Goal: Book appointment/travel/reservation

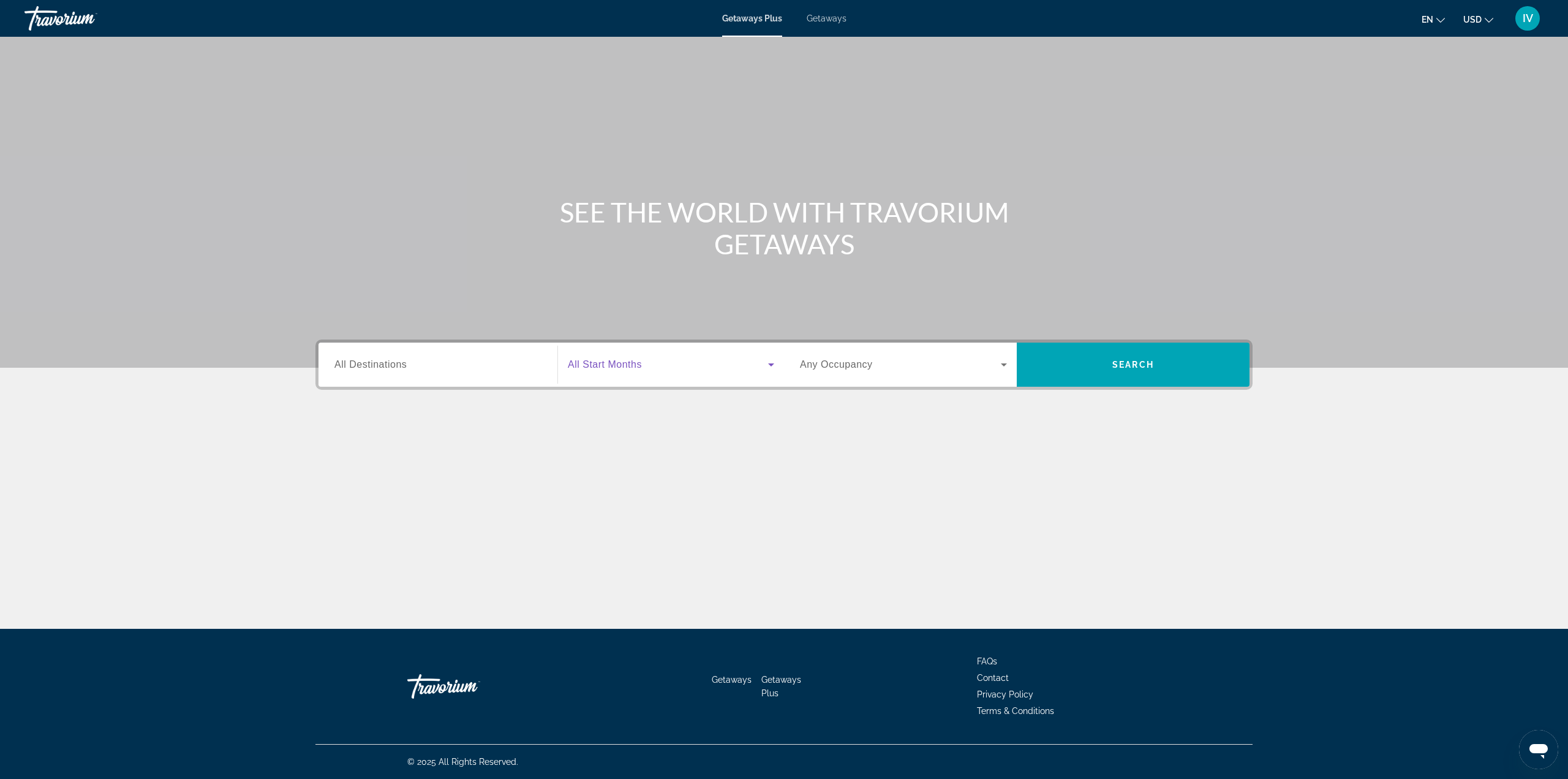
click at [775, 367] on icon "Search widget" at bounding box center [771, 364] width 15 height 15
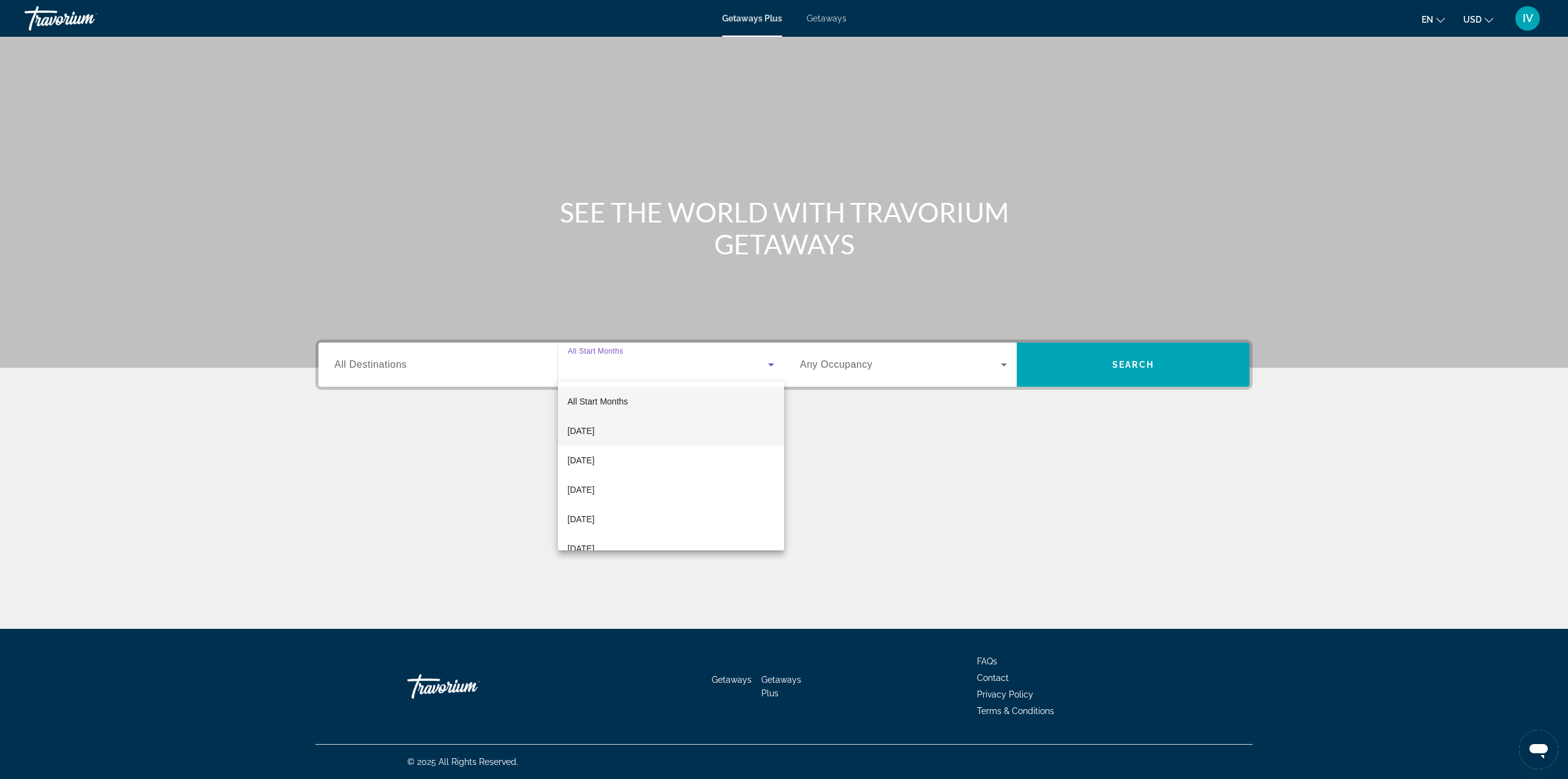
click at [595, 428] on span "[DATE]" at bounding box center [581, 430] width 27 height 15
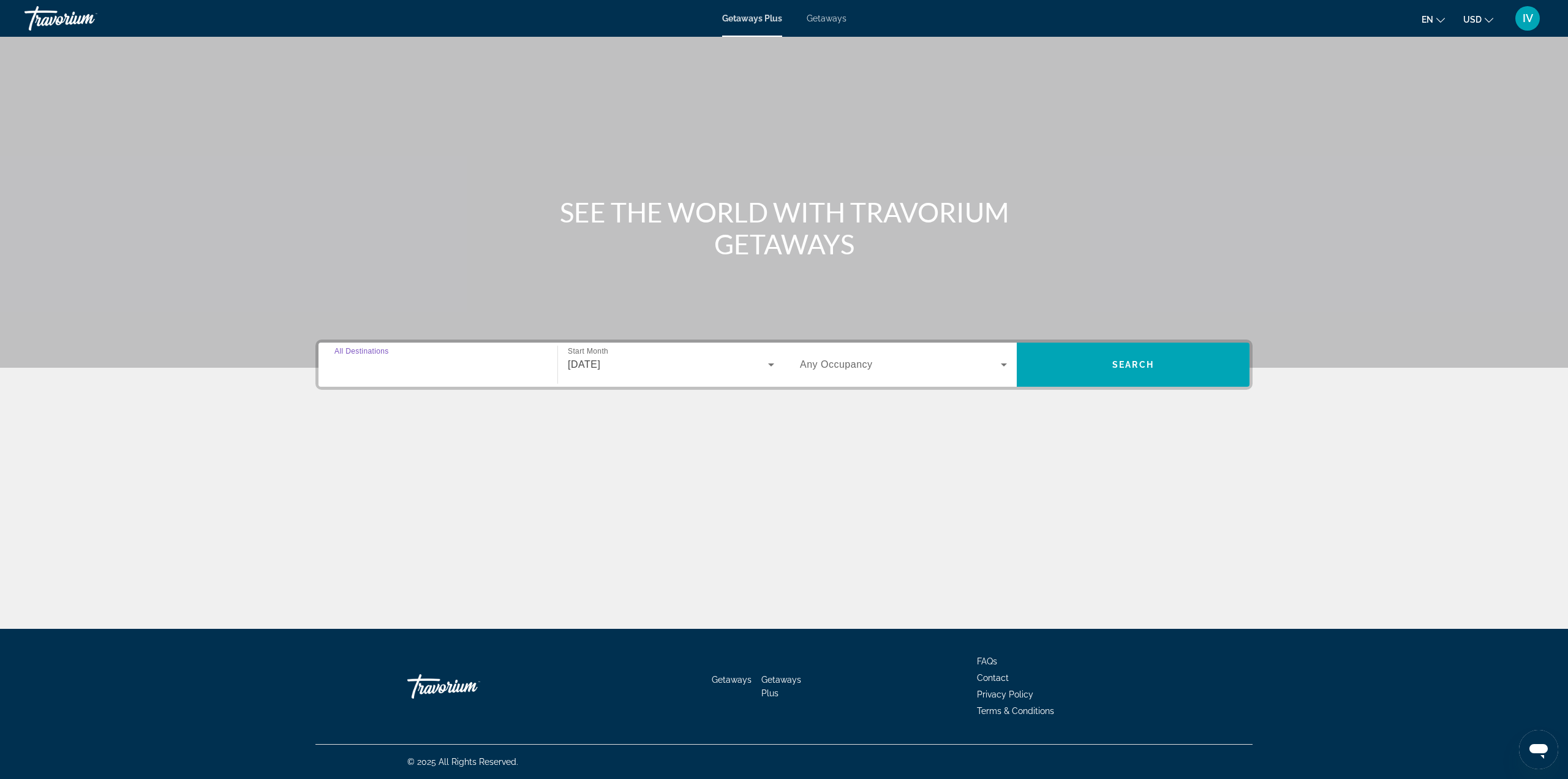
click at [464, 358] on input "Destination All Destinations" at bounding box center [438, 365] width 207 height 15
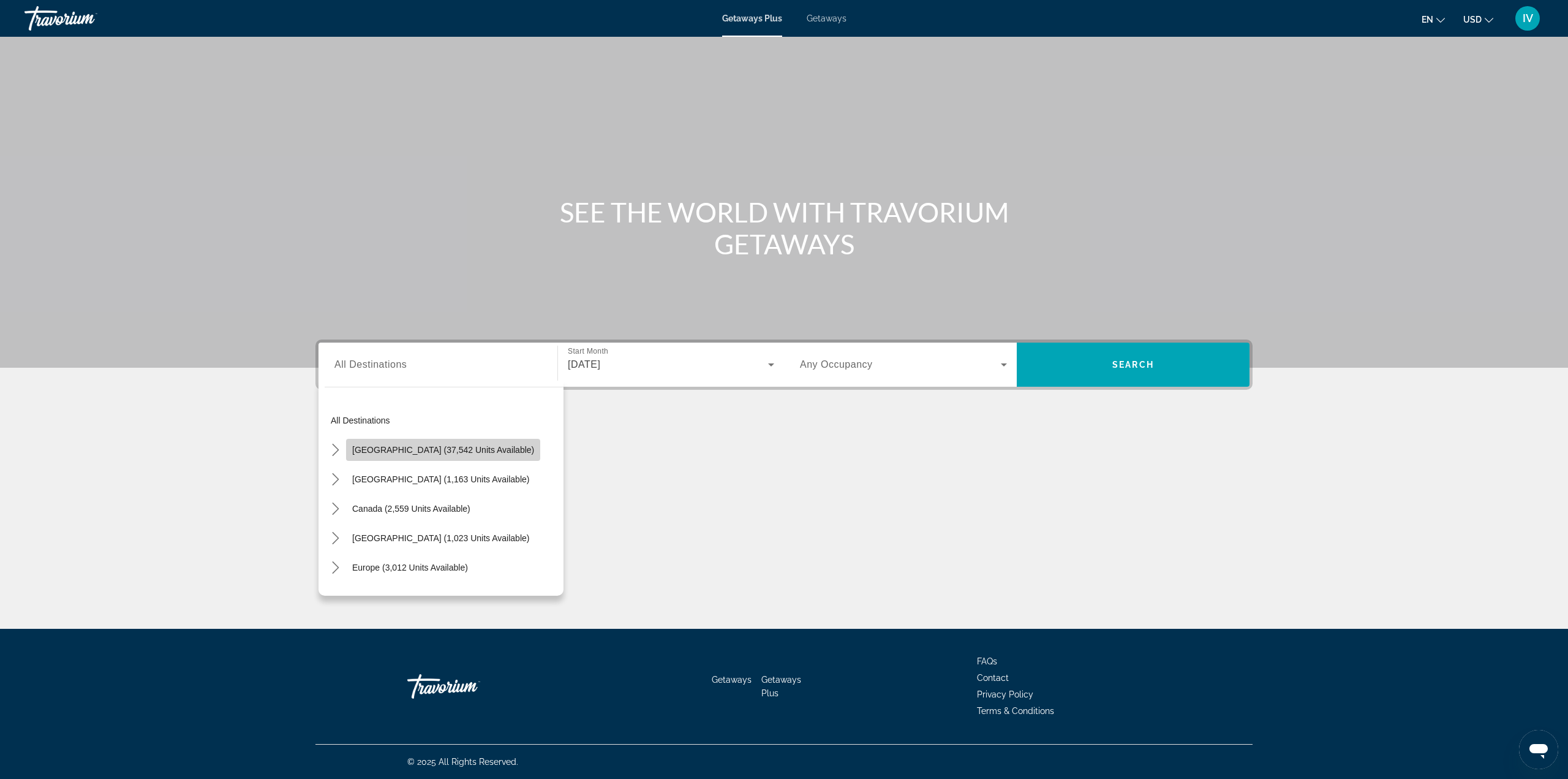
click at [453, 453] on span "[GEOGRAPHIC_DATA] (37,542 units available)" at bounding box center [444, 449] width 182 height 9
type input "**********"
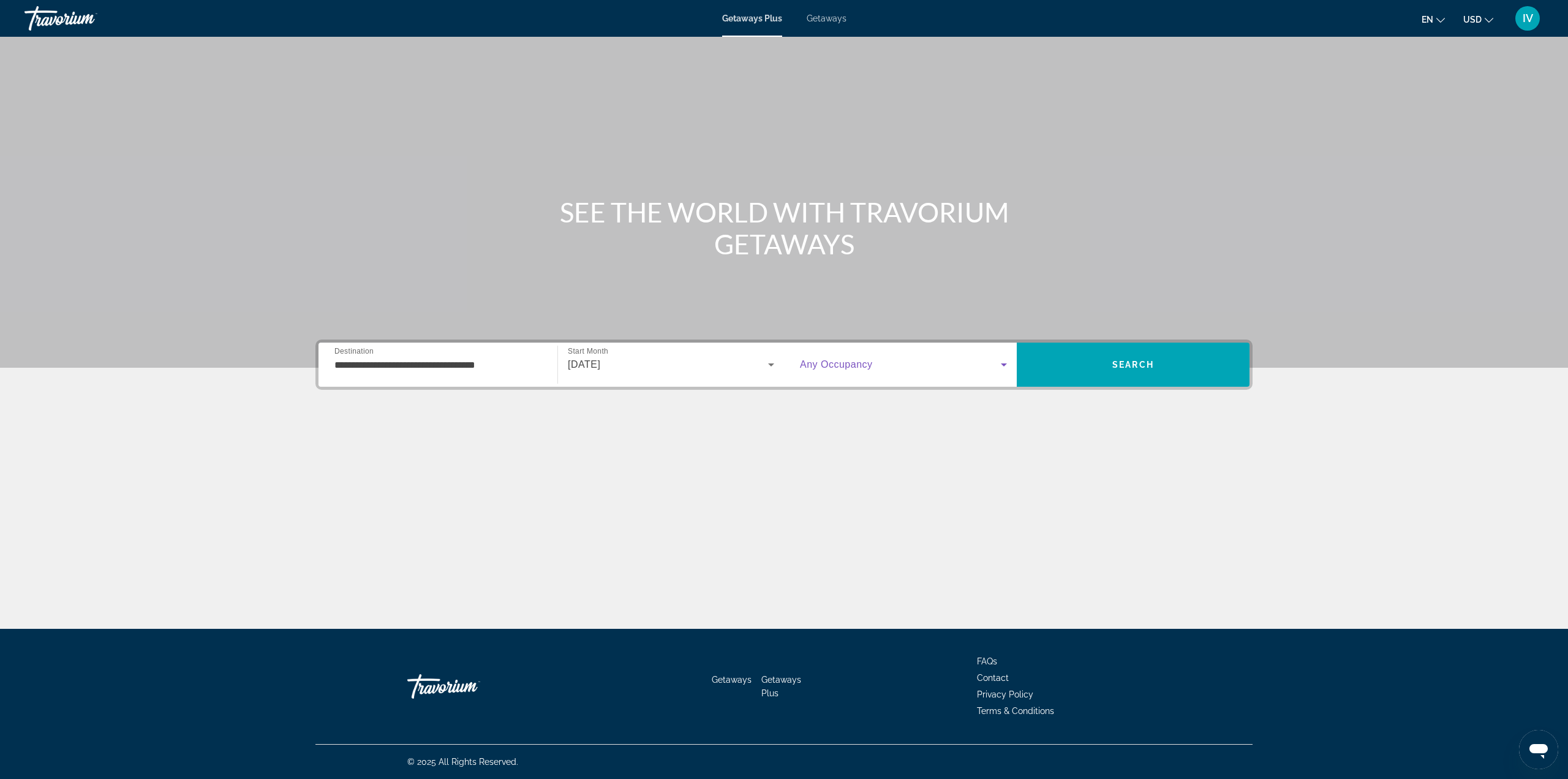
click at [929, 371] on span "Search widget" at bounding box center [901, 364] width 201 height 15
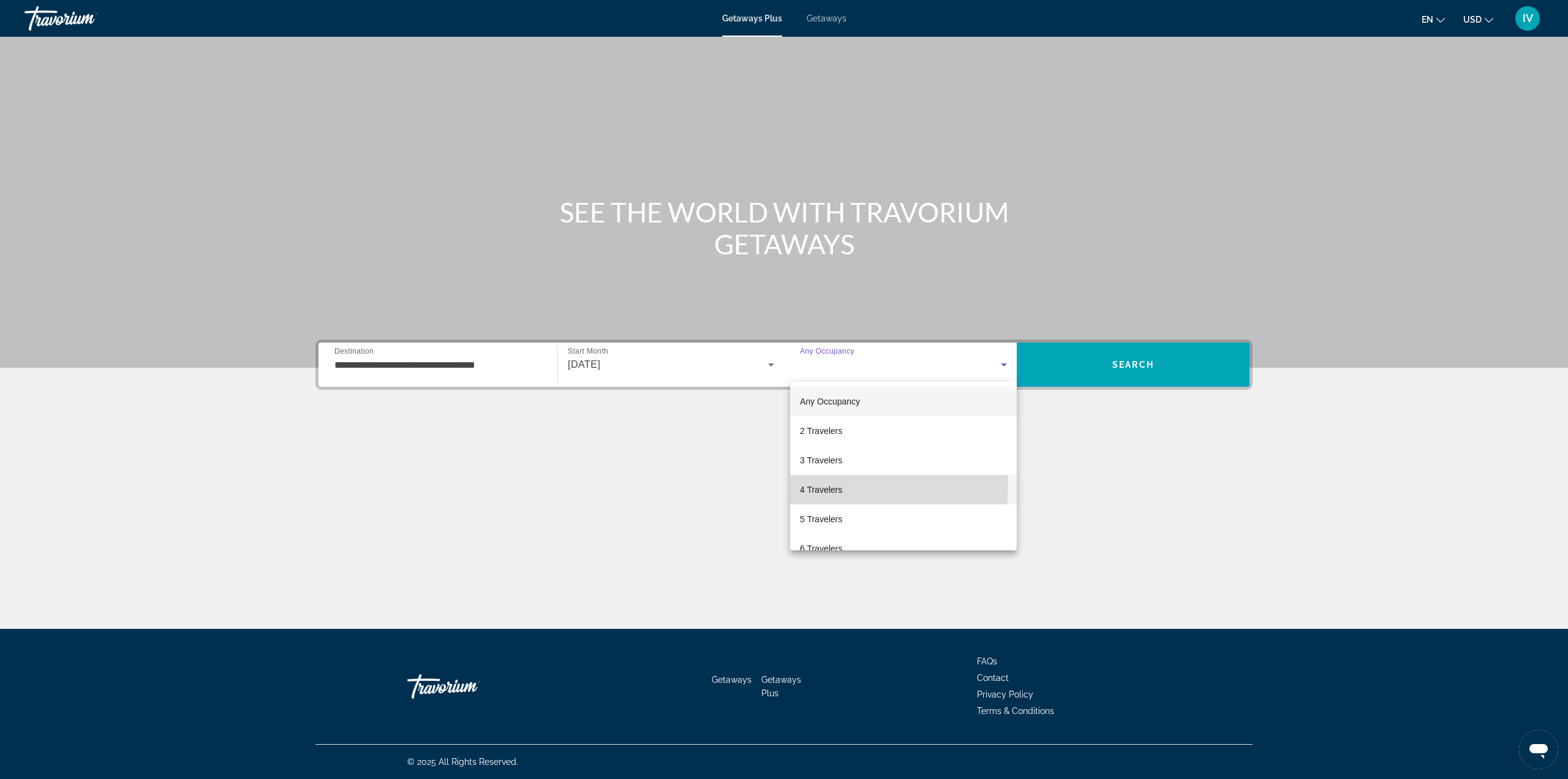
click at [835, 486] on span "4 Travelers" at bounding box center [821, 489] width 42 height 15
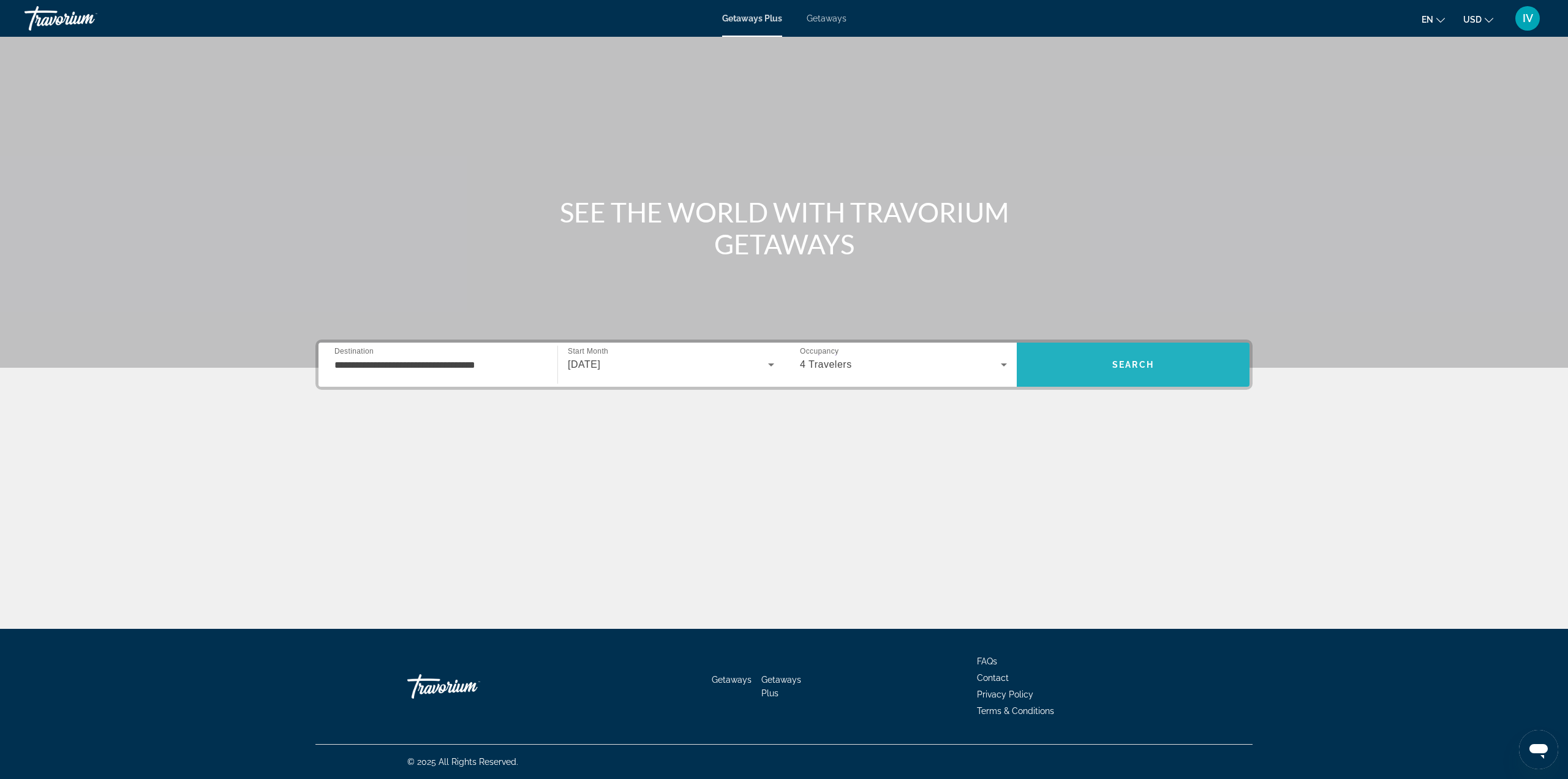
click at [1073, 366] on span "Search" at bounding box center [1133, 364] width 232 height 29
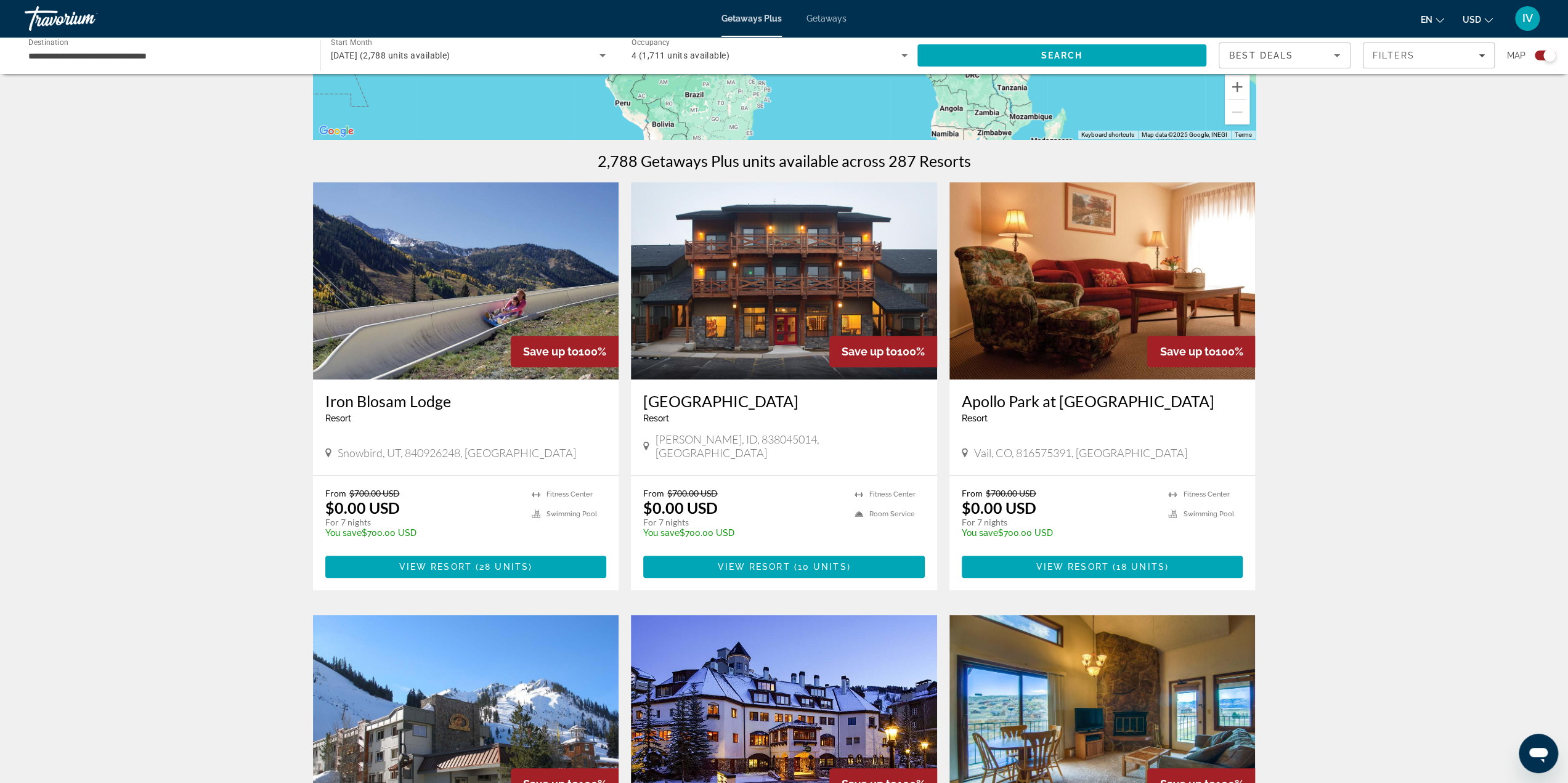
scroll to position [167, 0]
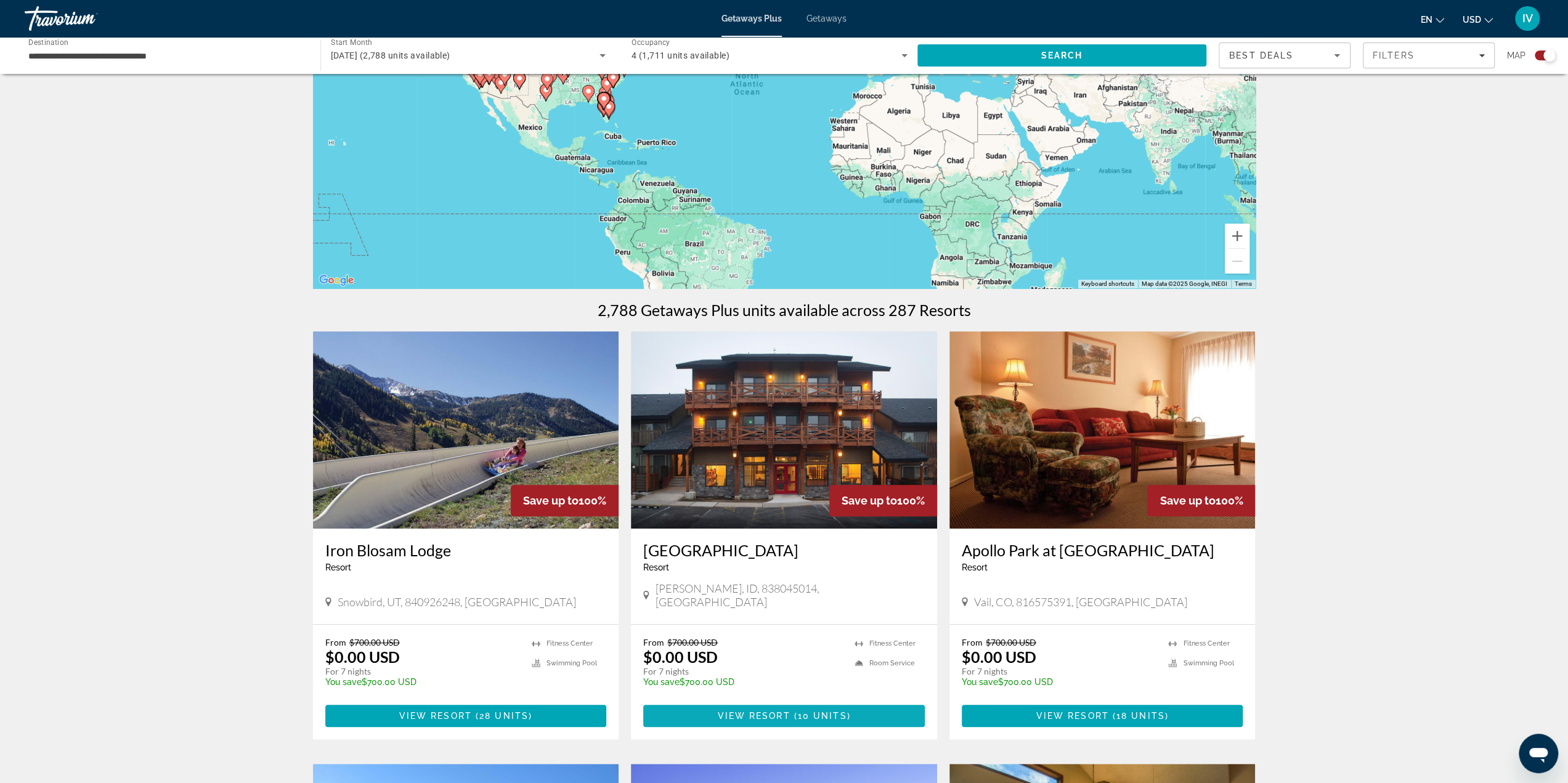
click at [831, 710] on span "10 units" at bounding box center [822, 715] width 49 height 9
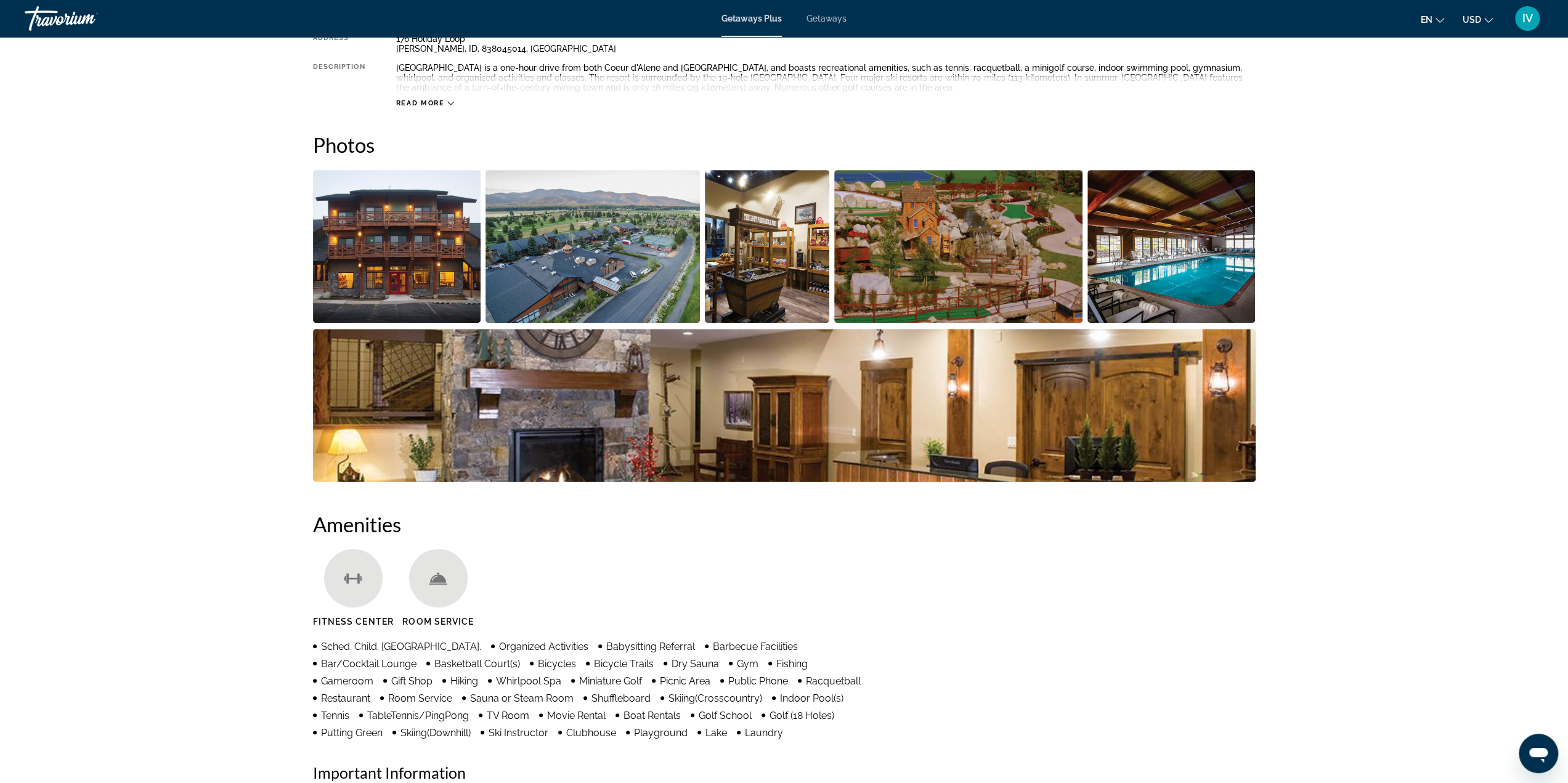
scroll to position [493, 0]
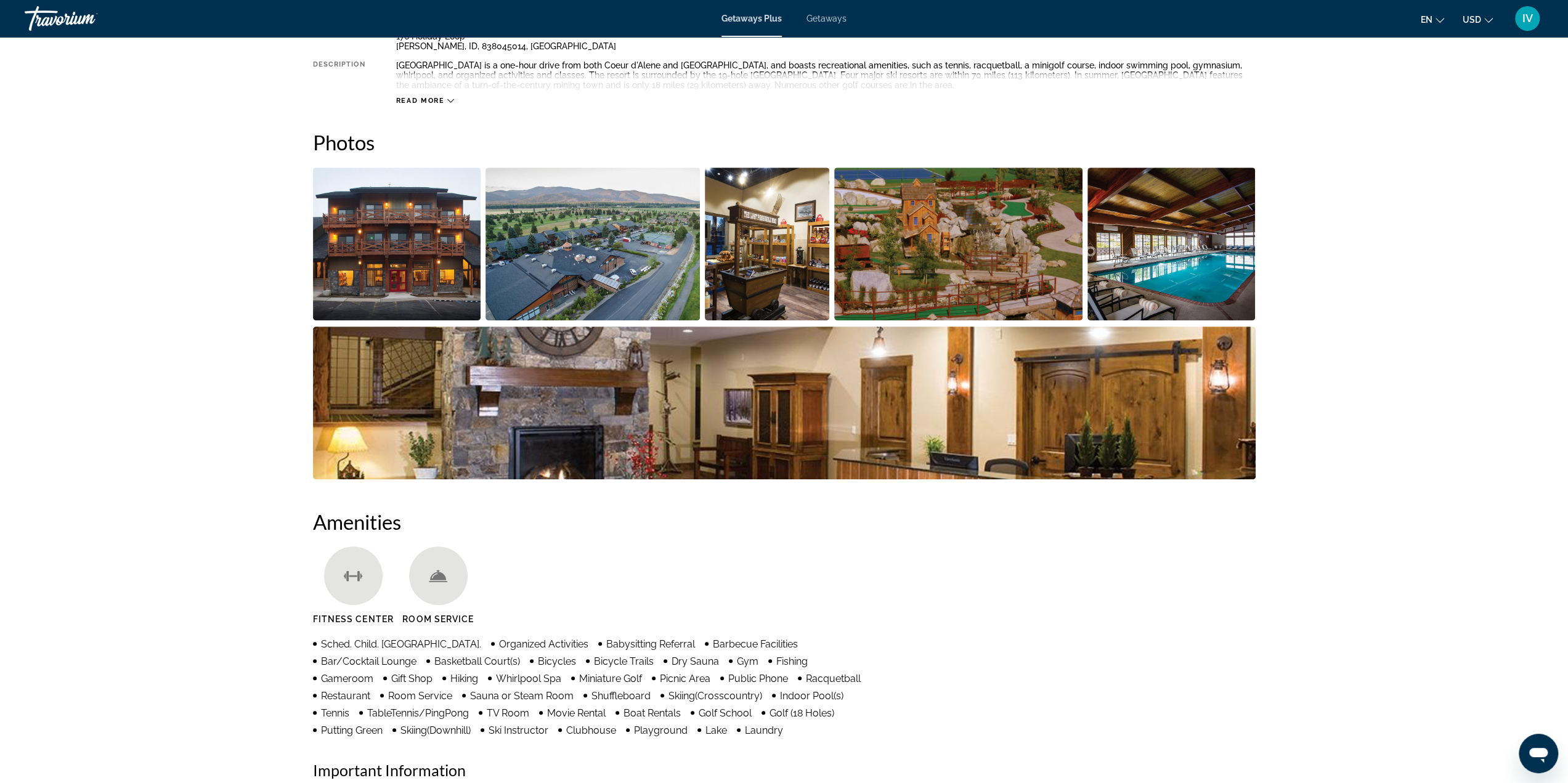
click at [454, 257] on img "Open full-screen image slider" at bounding box center [396, 243] width 168 height 152
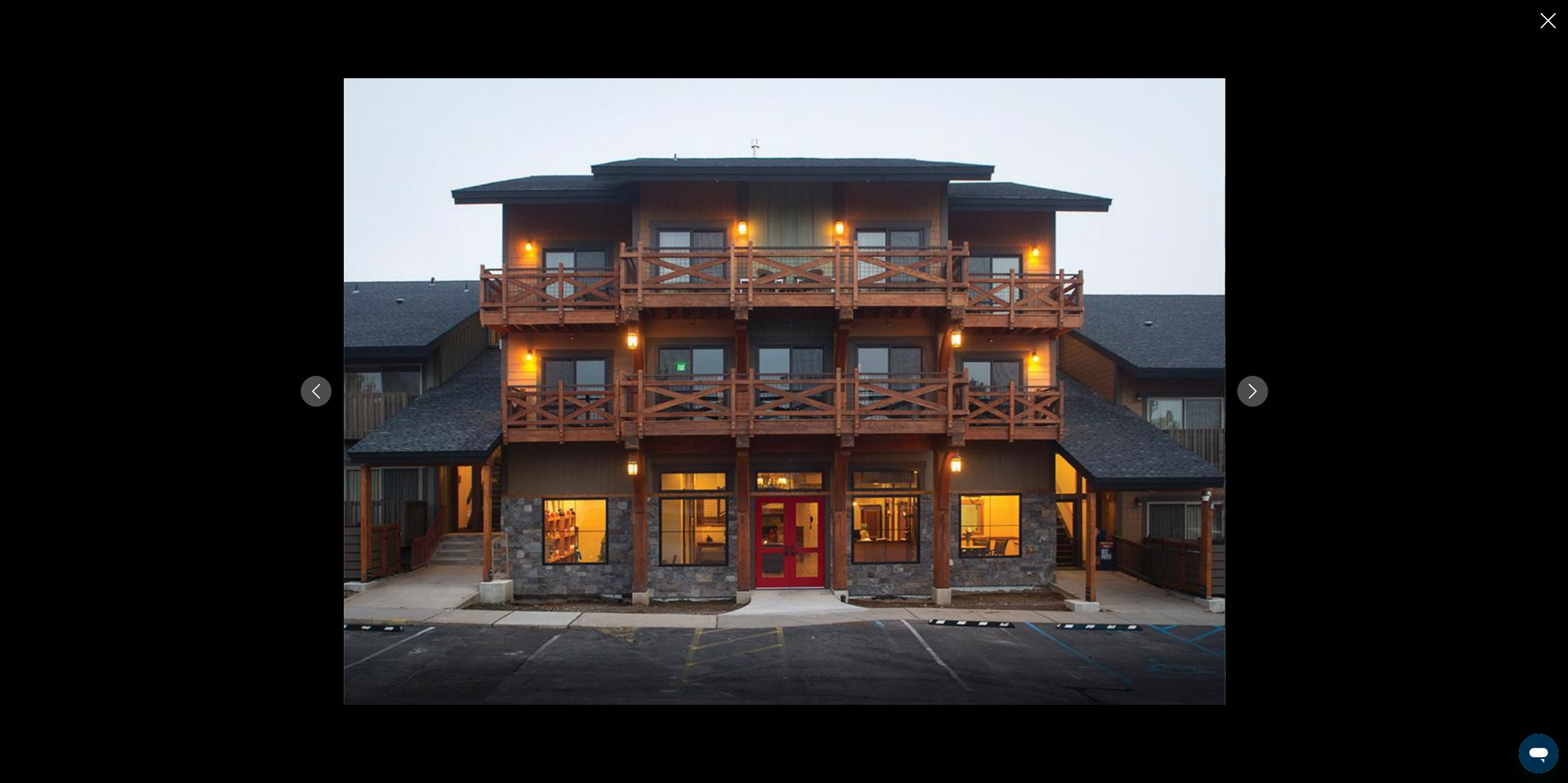
click at [1251, 388] on icon "Next image" at bounding box center [1252, 391] width 15 height 15
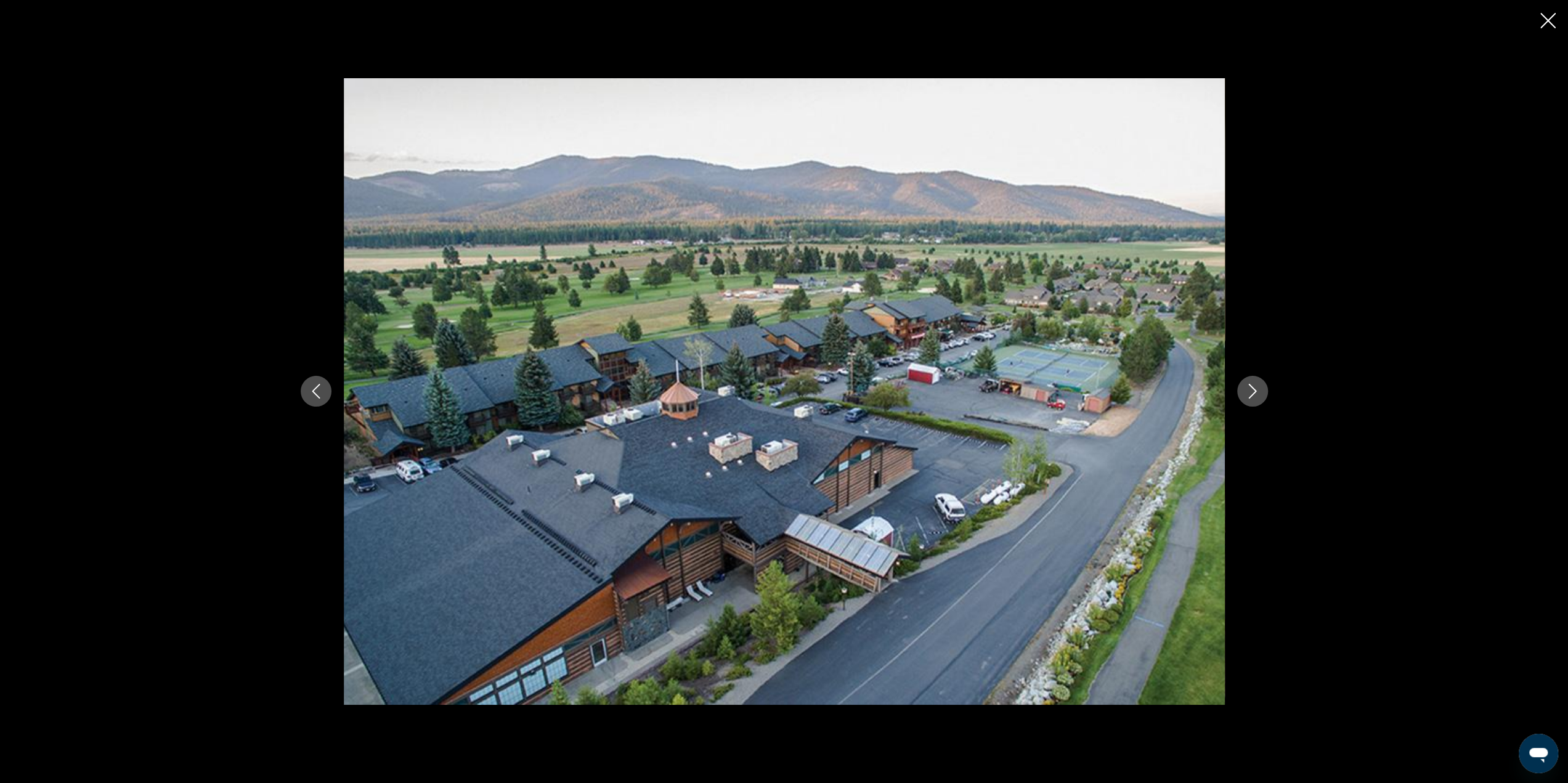
click at [1251, 388] on icon "Next image" at bounding box center [1252, 391] width 15 height 15
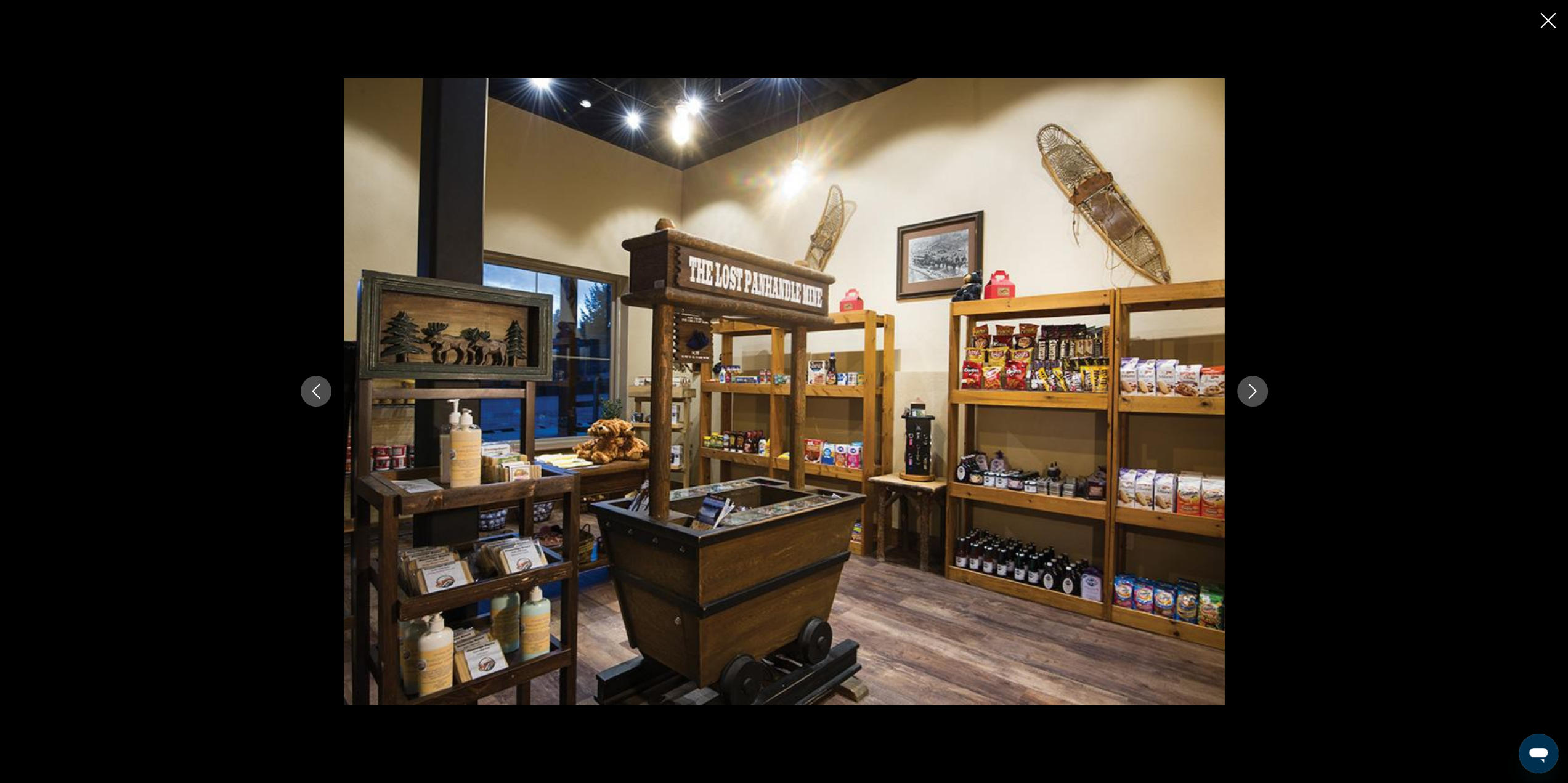
click at [1251, 390] on icon "Next image" at bounding box center [1252, 391] width 15 height 15
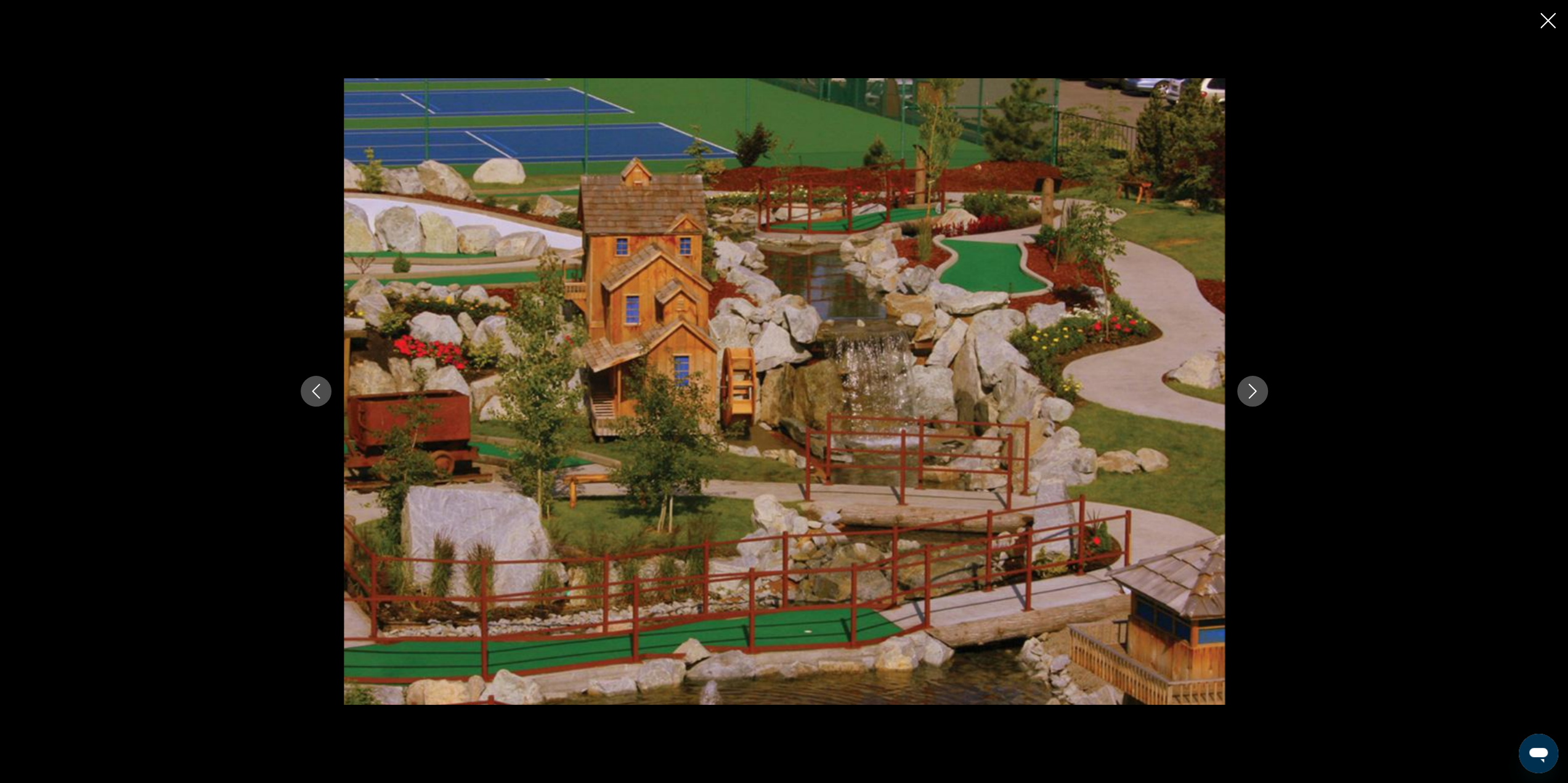
click at [1256, 392] on icon "Next image" at bounding box center [1252, 391] width 15 height 15
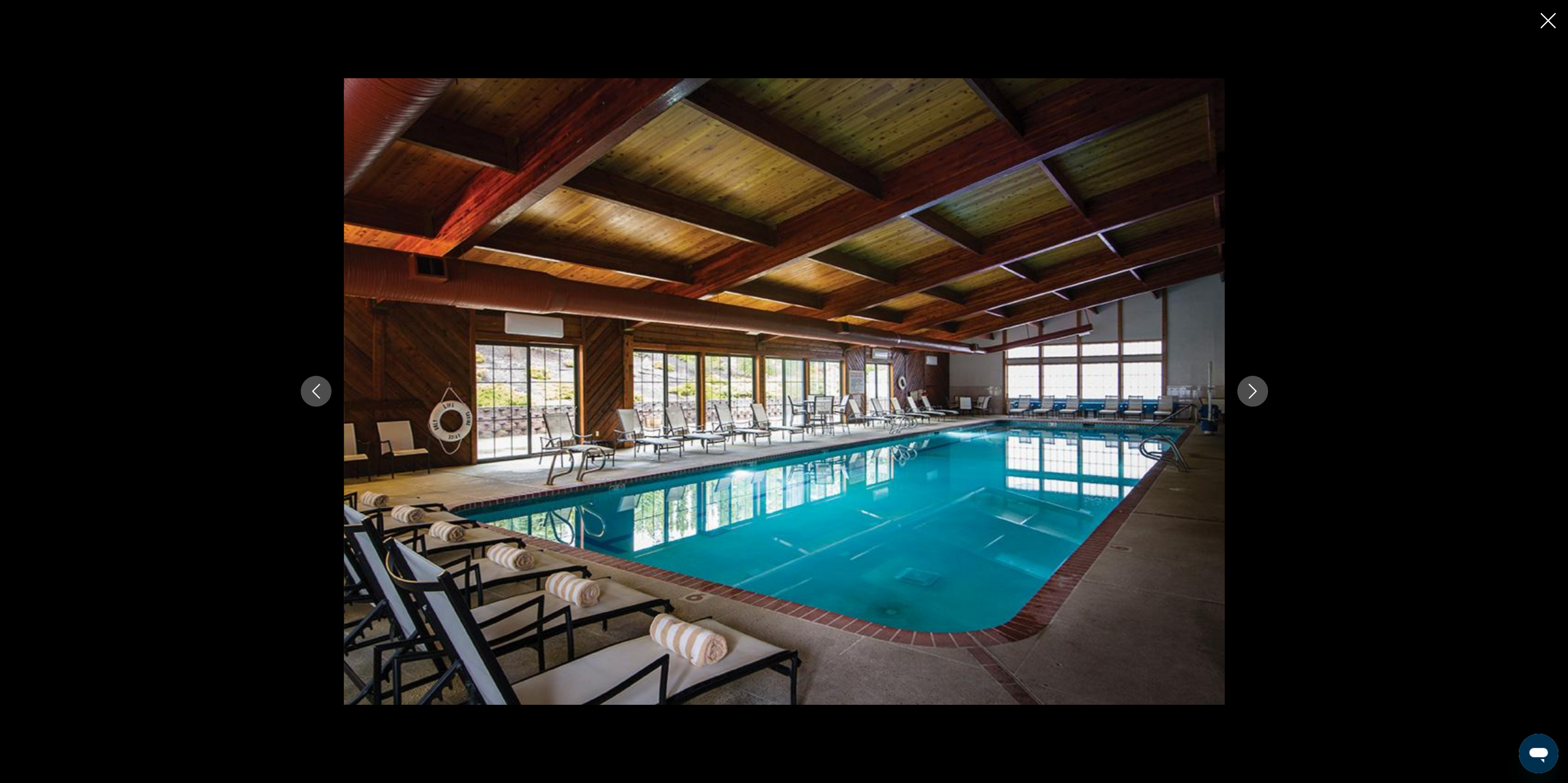
click at [1256, 392] on icon "Next image" at bounding box center [1252, 391] width 15 height 15
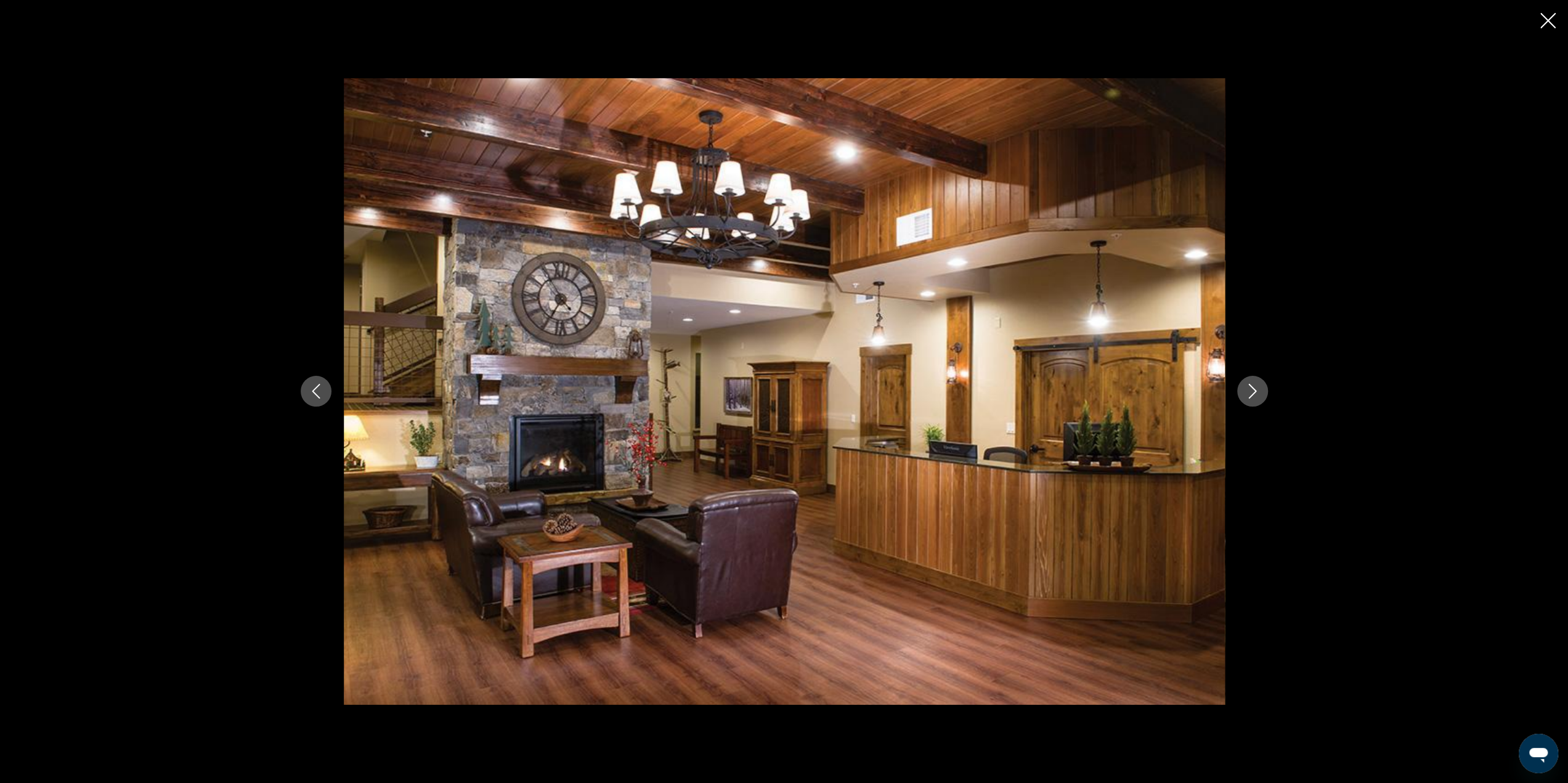
click at [1256, 392] on icon "Next image" at bounding box center [1252, 391] width 15 height 15
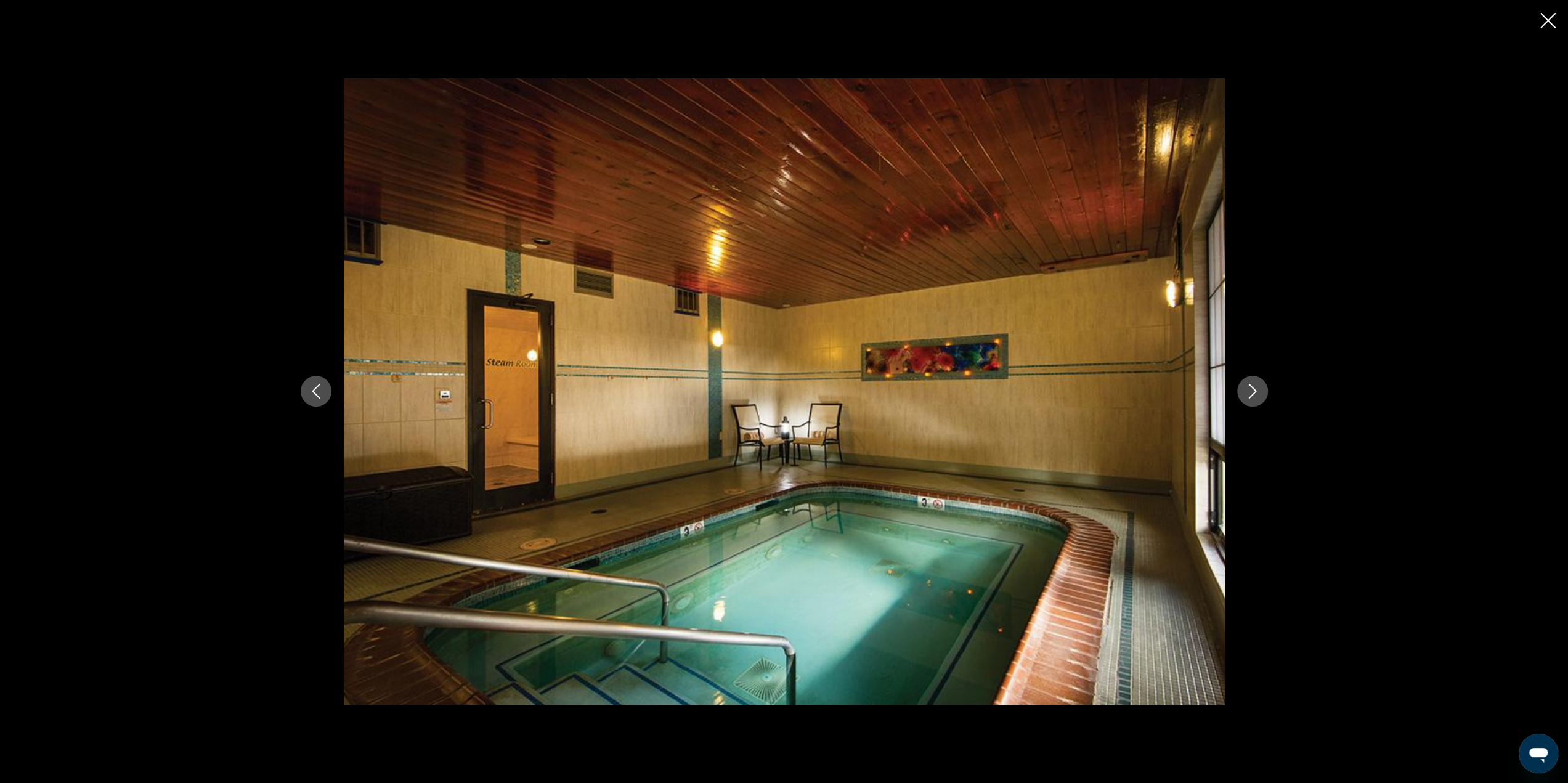
click at [1256, 392] on icon "Next image" at bounding box center [1252, 391] width 15 height 15
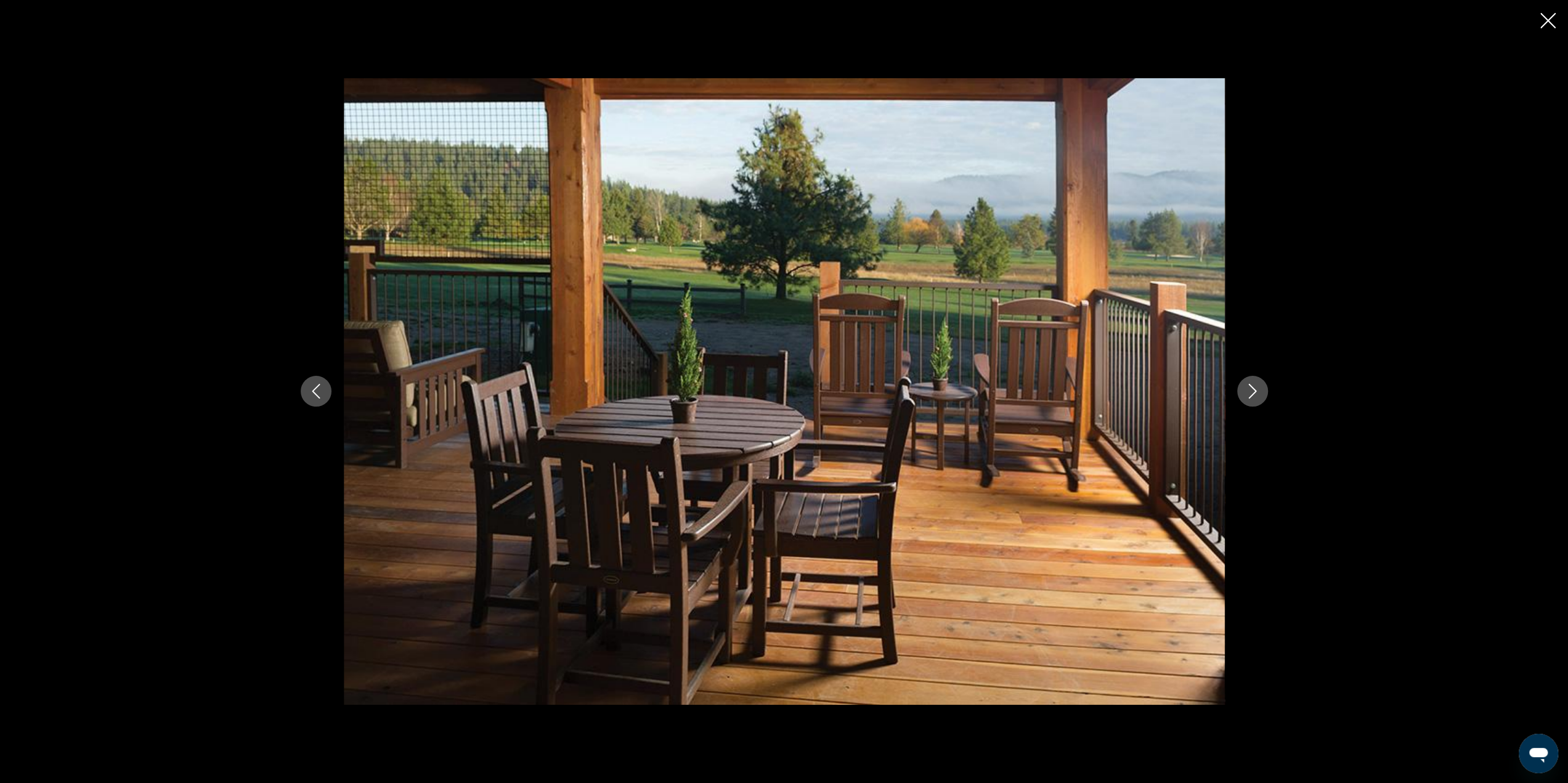
click at [1256, 392] on icon "Next image" at bounding box center [1252, 391] width 15 height 15
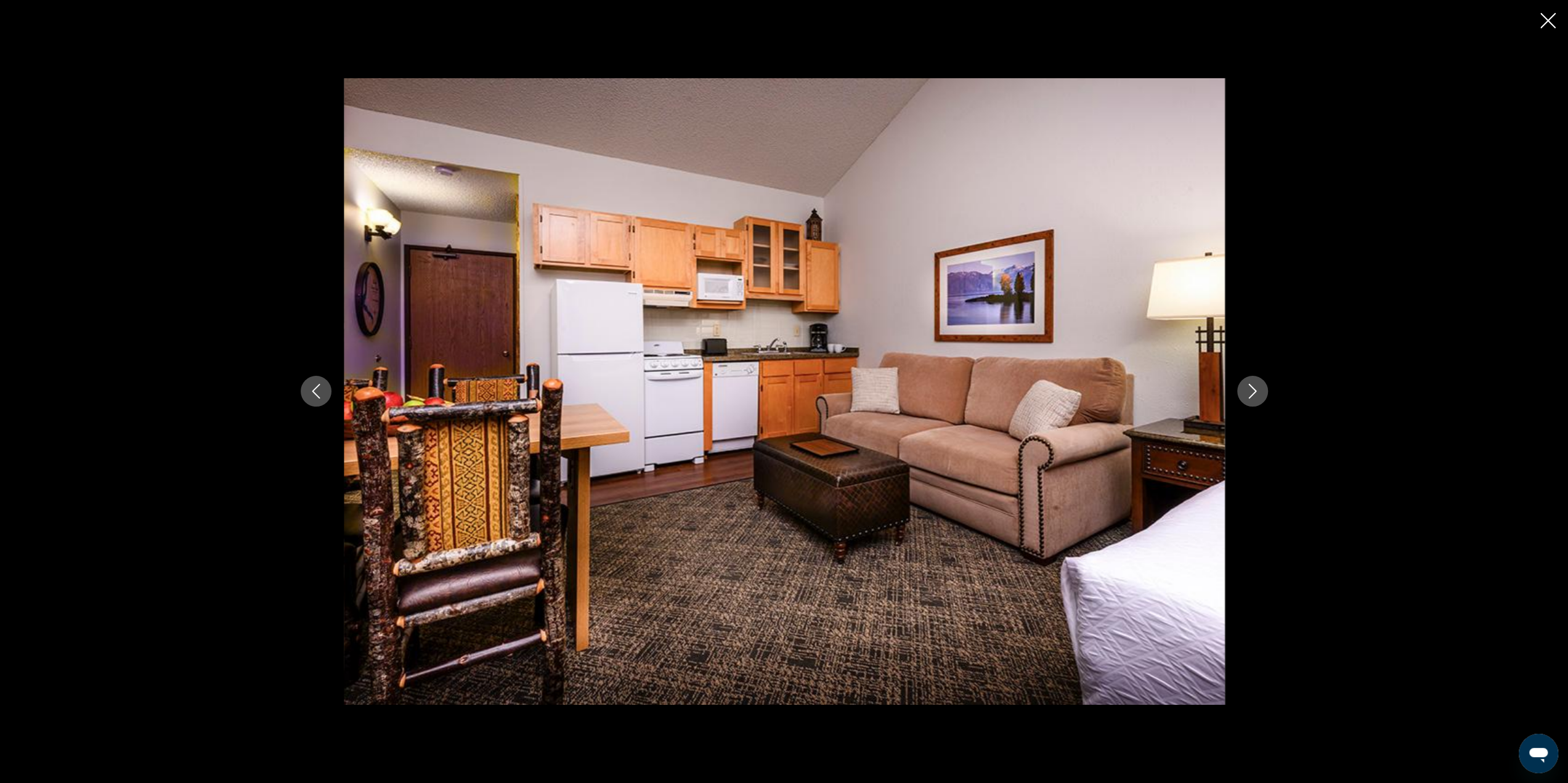
click at [1256, 392] on icon "Next image" at bounding box center [1252, 391] width 15 height 15
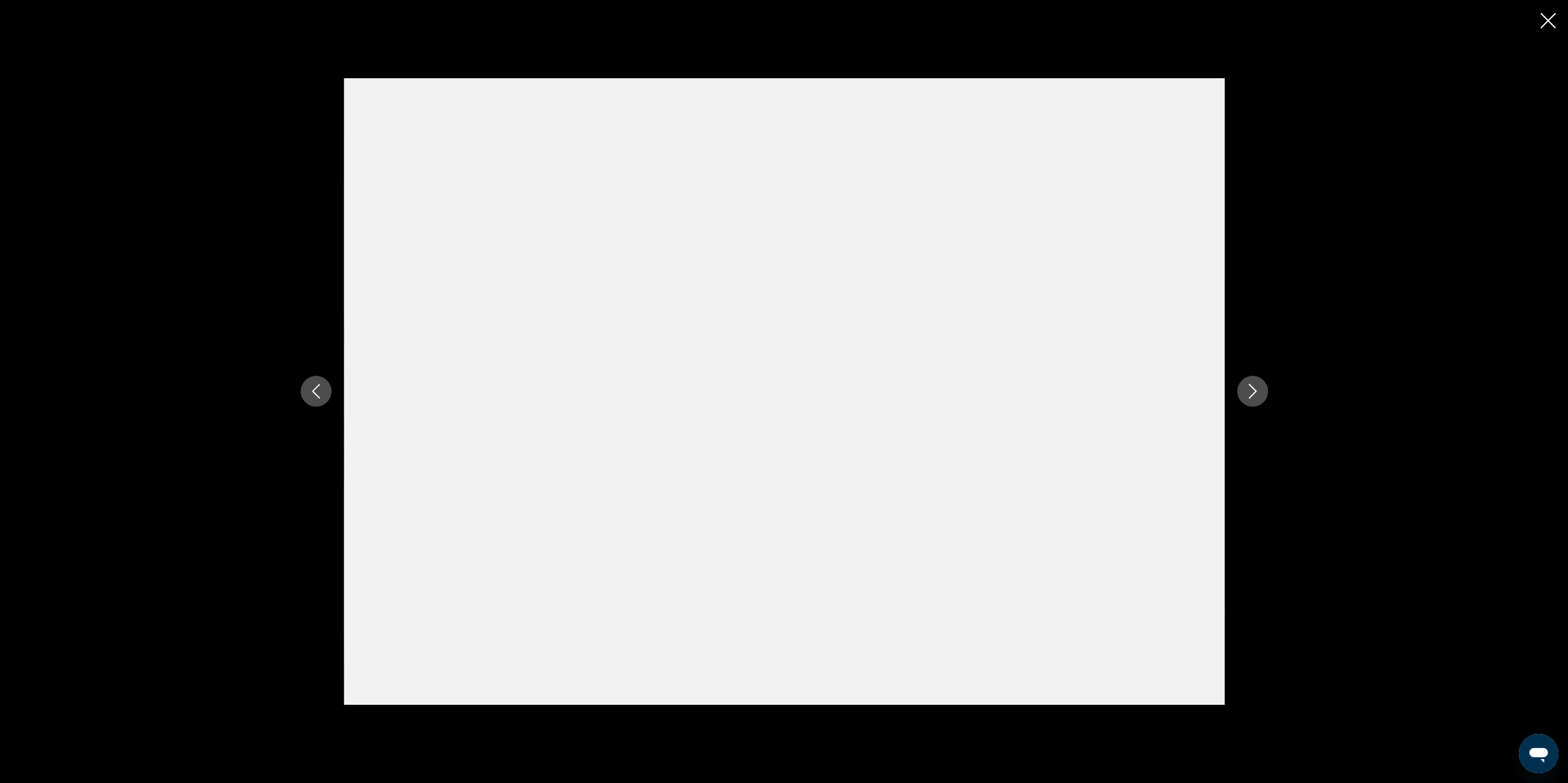
click at [1256, 392] on icon "Next image" at bounding box center [1252, 391] width 15 height 15
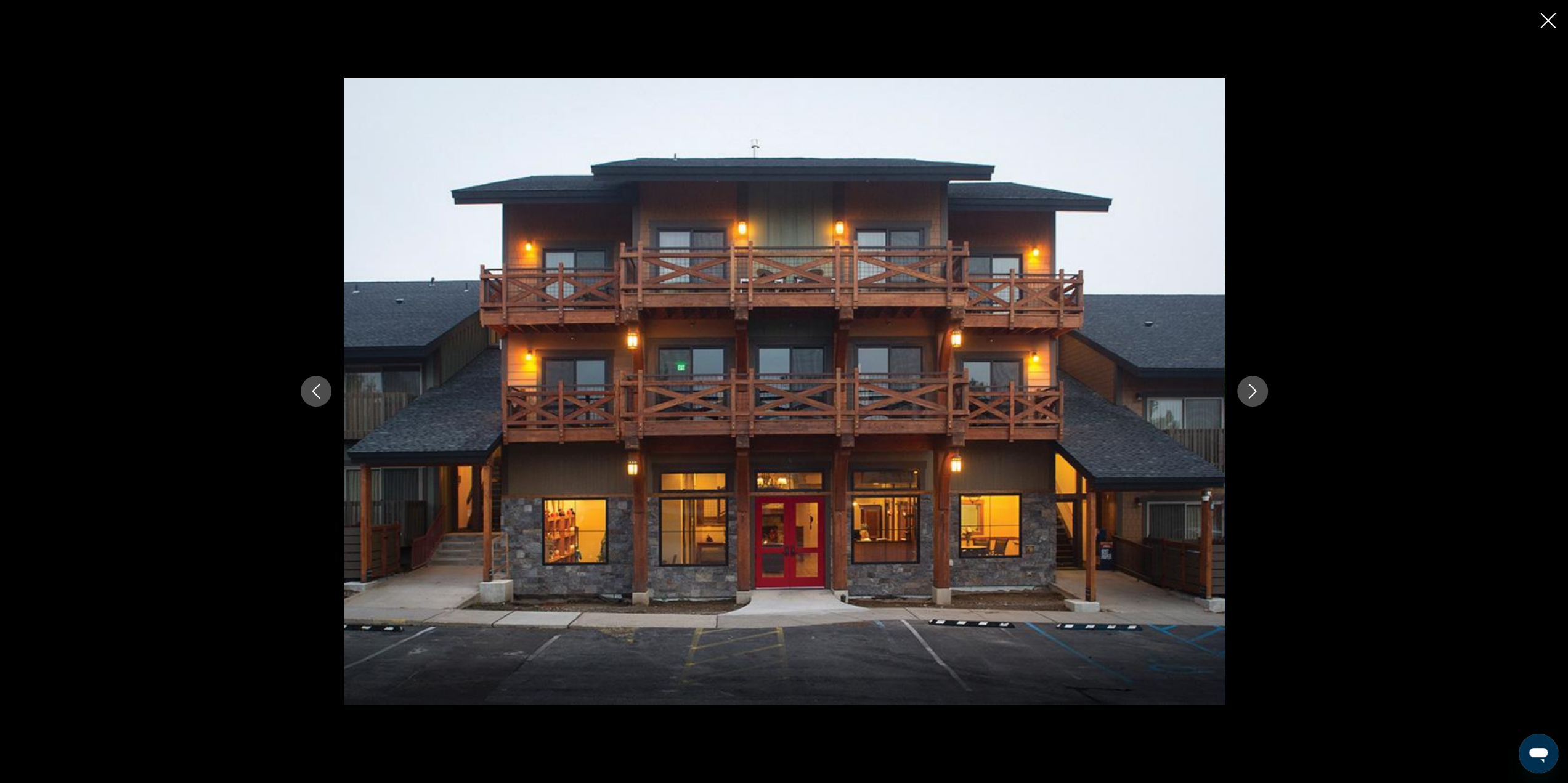
click at [1256, 392] on icon "Next image" at bounding box center [1252, 391] width 15 height 15
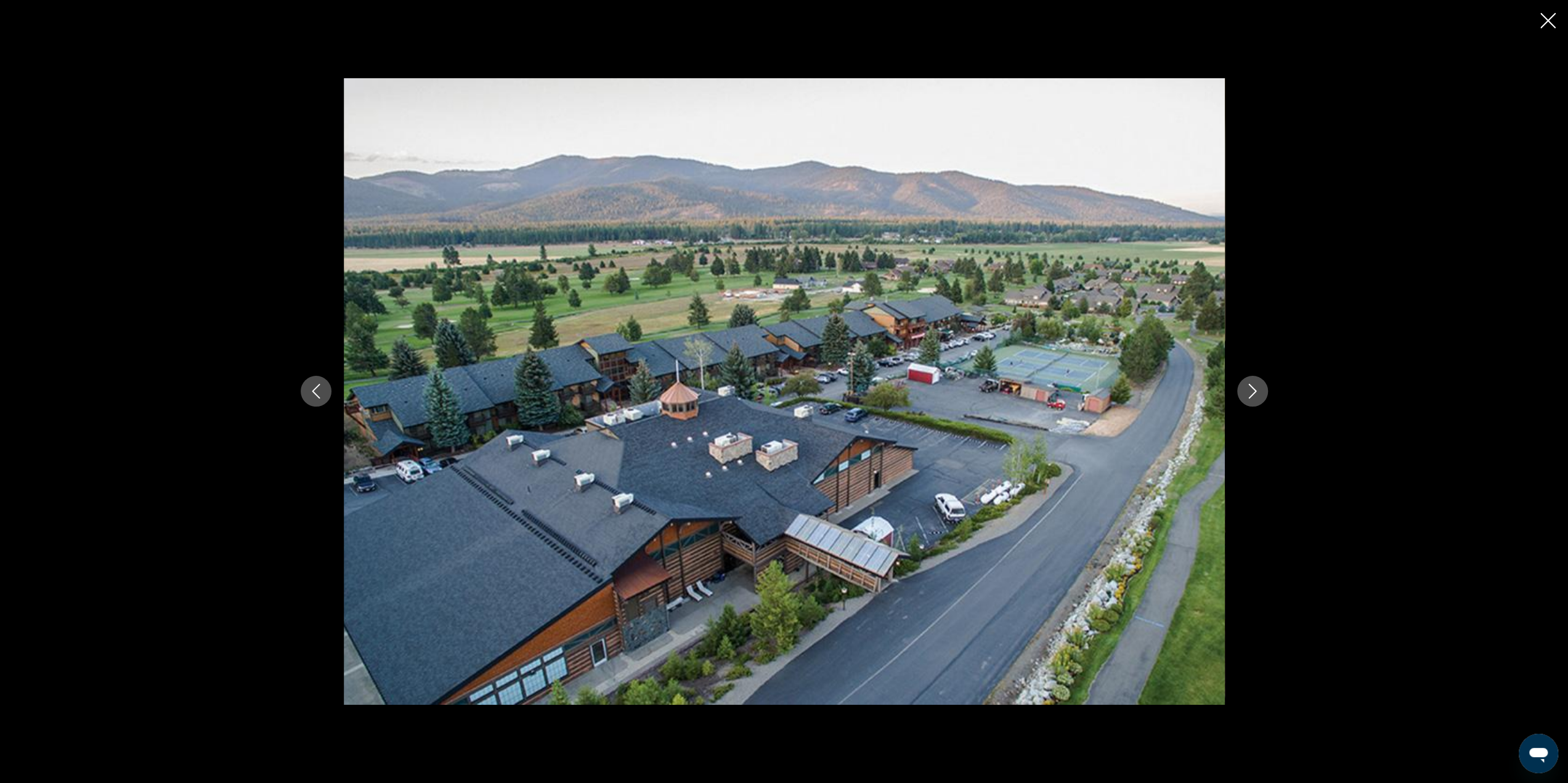
click at [1256, 393] on icon "Next image" at bounding box center [1252, 391] width 15 height 15
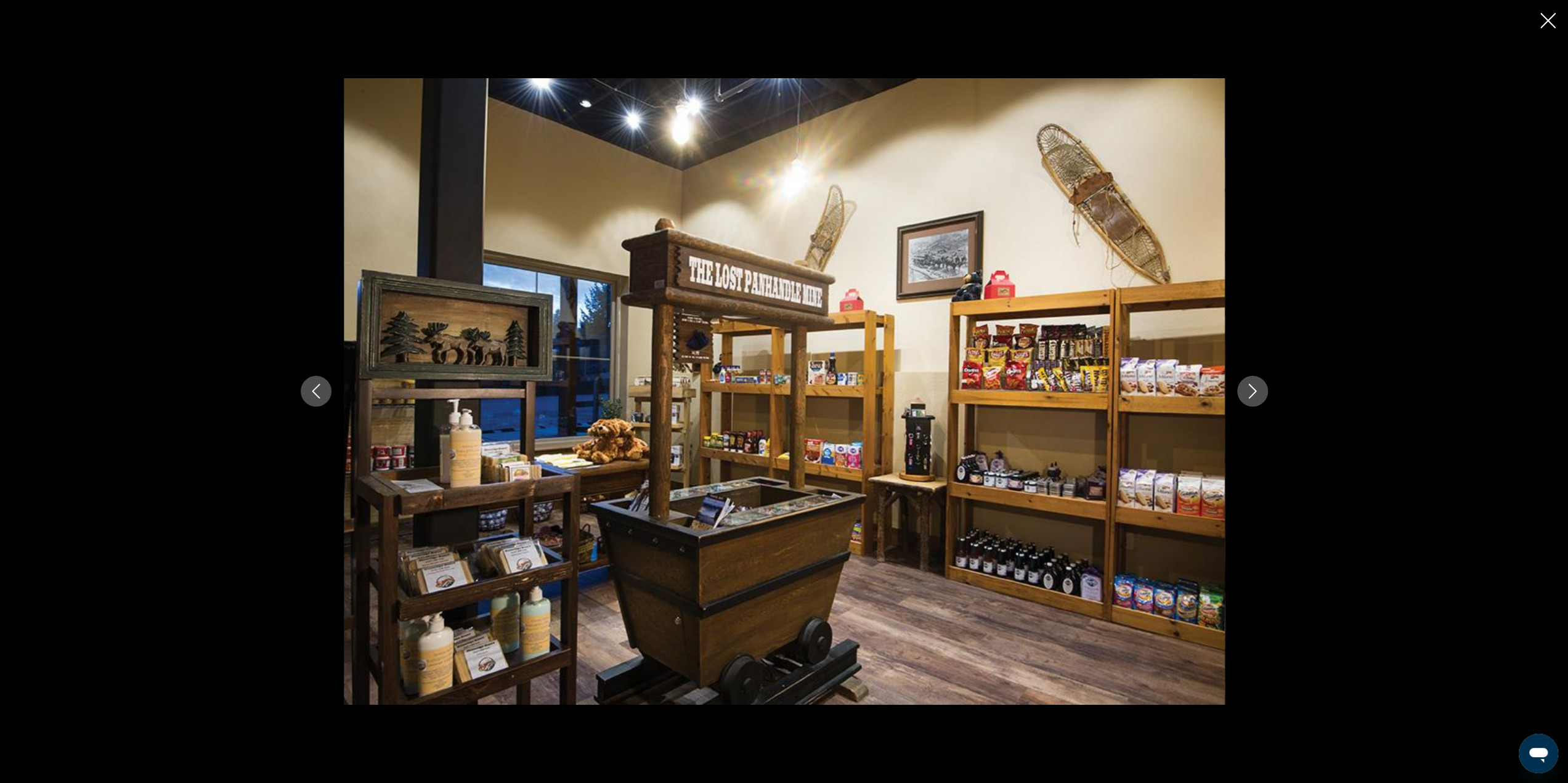
click at [1555, 23] on icon "Close slideshow" at bounding box center [1548, 21] width 16 height 16
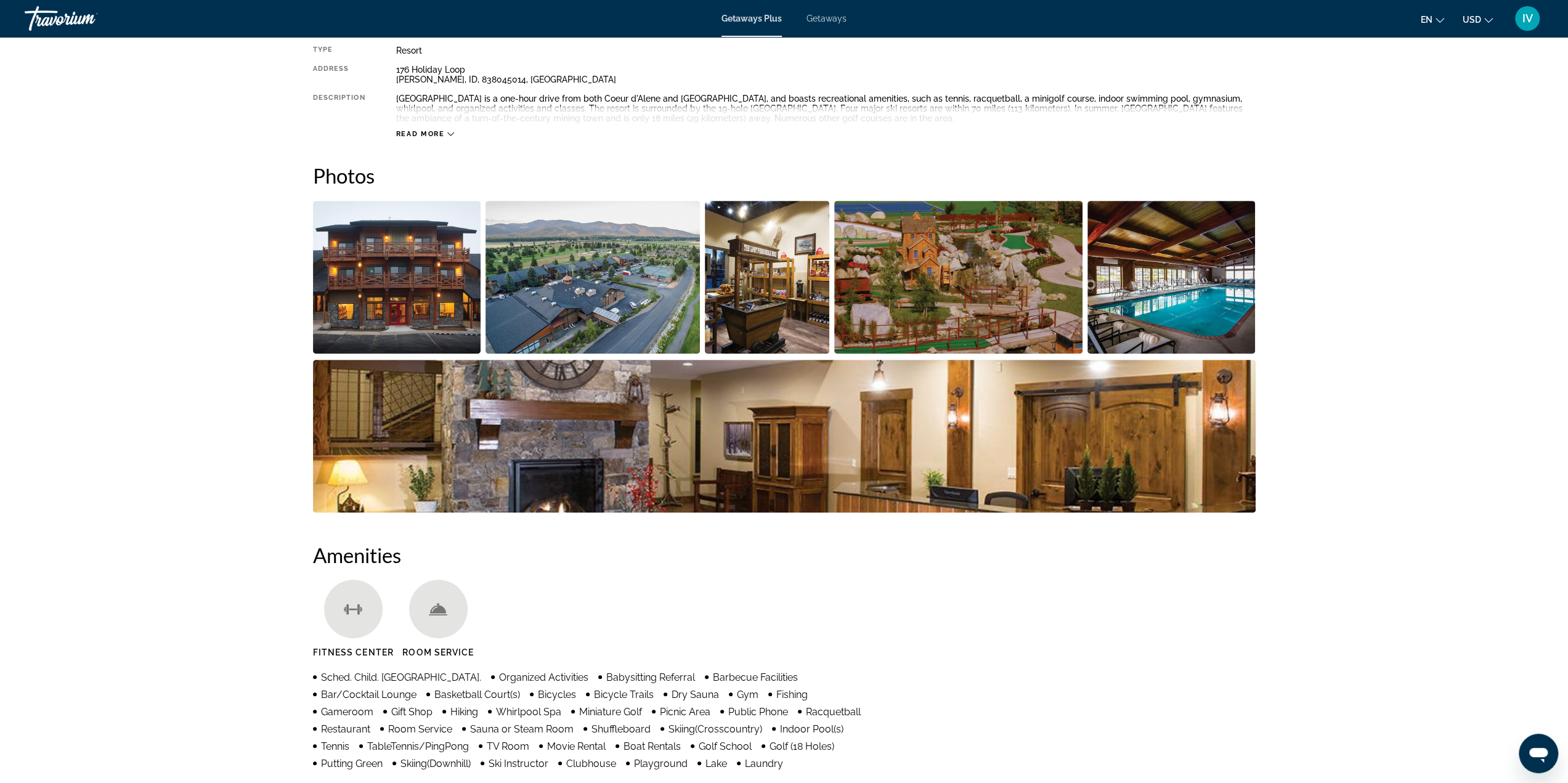
scroll to position [431, 0]
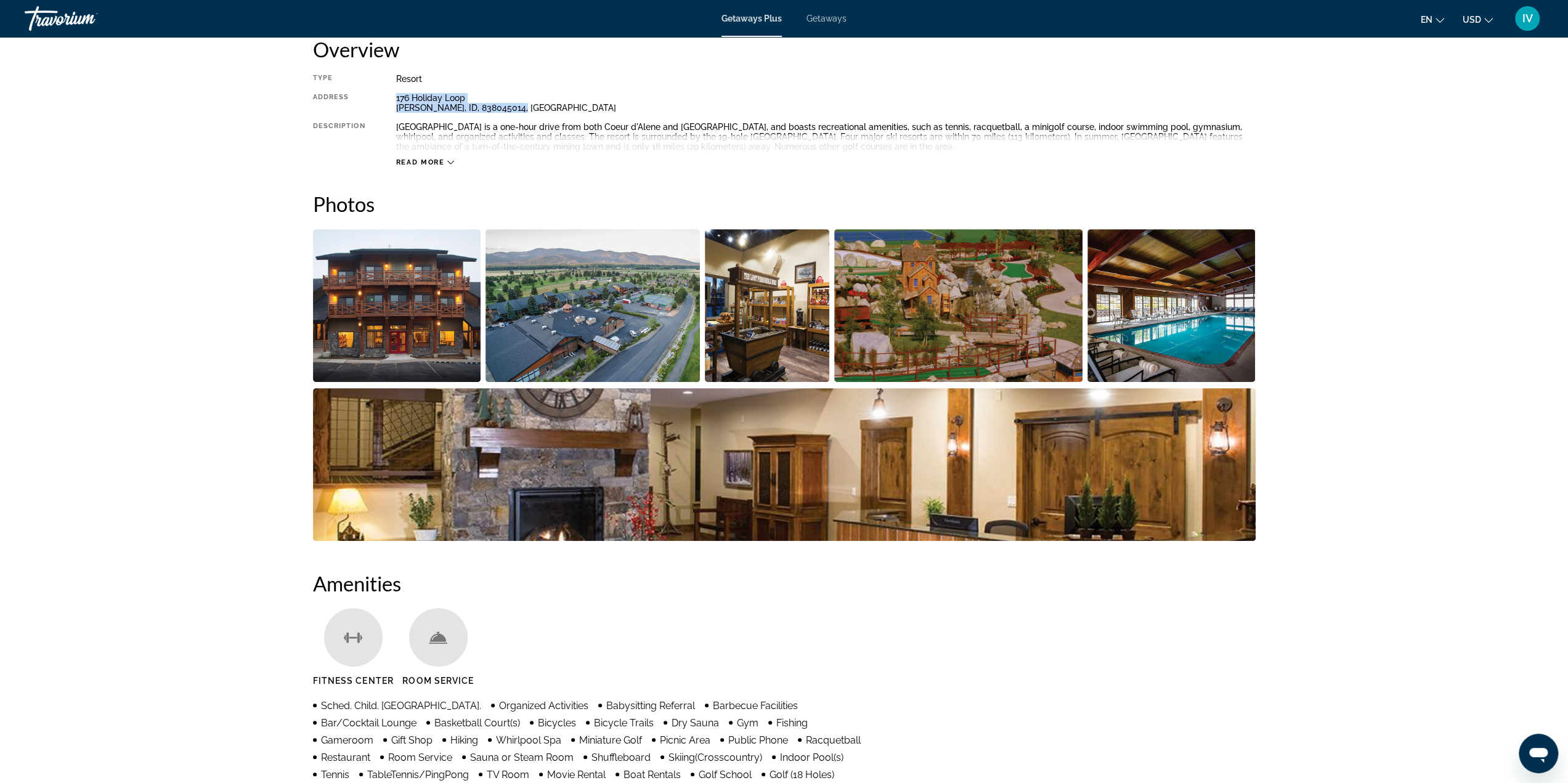
drag, startPoint x: 396, startPoint y: 99, endPoint x: 546, endPoint y: 113, distance: 150.7
click at [546, 113] on div "Type Resort All-Inclusive No All-Inclusive Address [STREET_ADDRESS][PERSON_NAME…" at bounding box center [784, 121] width 943 height 93
copy div "[STREET_ADDRESS][PERSON_NAME]"
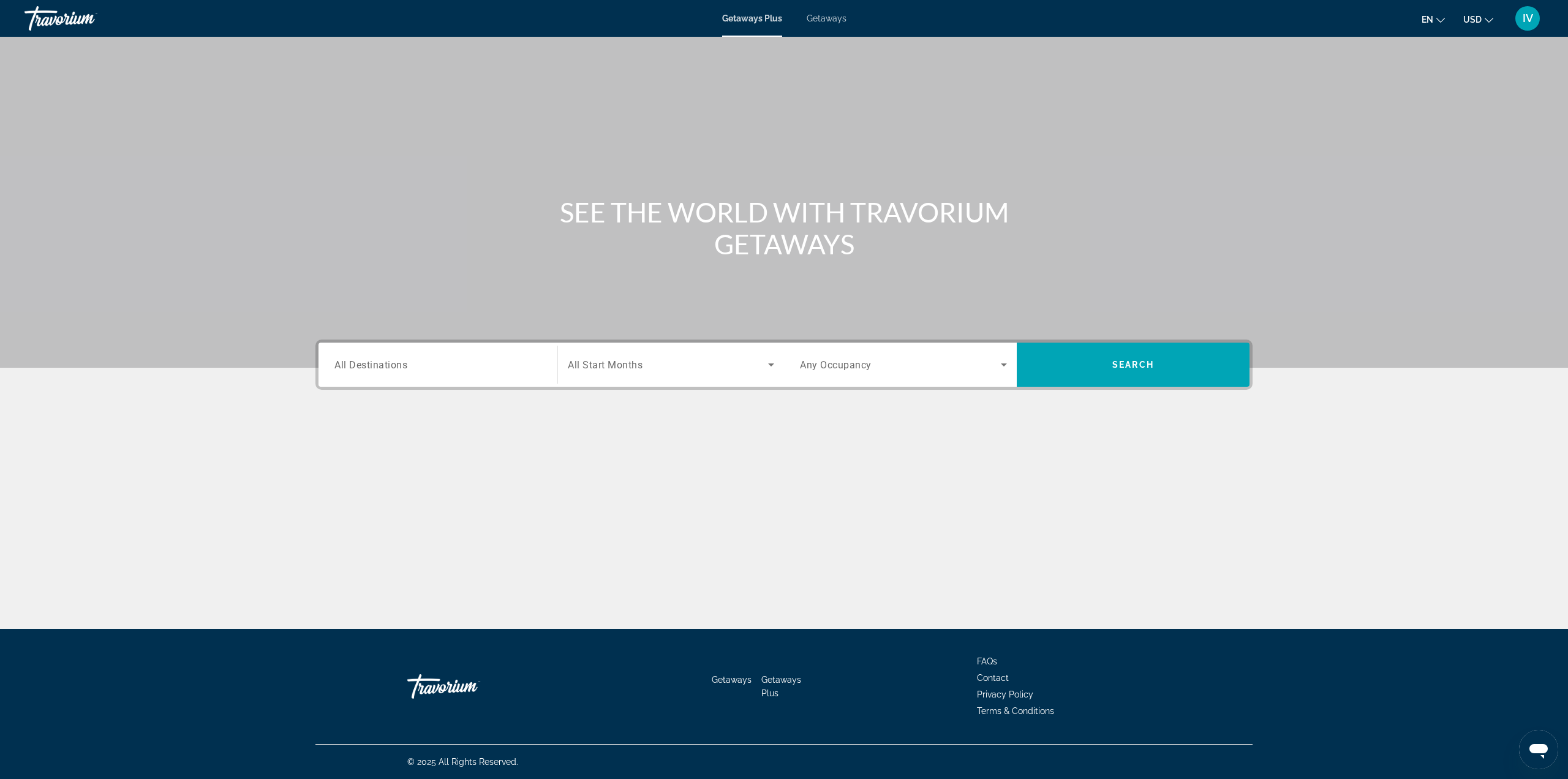
click at [819, 23] on span "Getaways" at bounding box center [827, 18] width 40 height 9
